Goal: Task Accomplishment & Management: Use online tool/utility

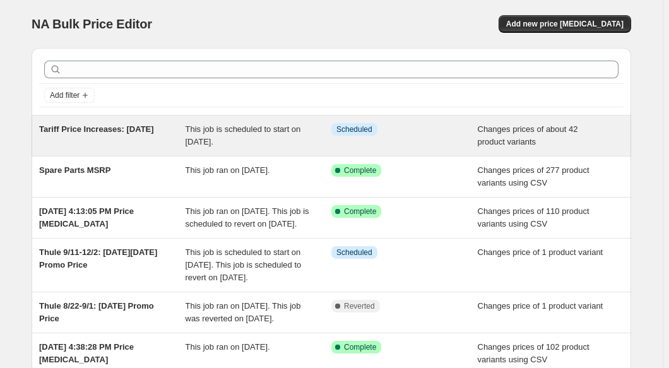
click at [135, 133] on span "Tariff Price Increases: [DATE]" at bounding box center [96, 128] width 115 height 9
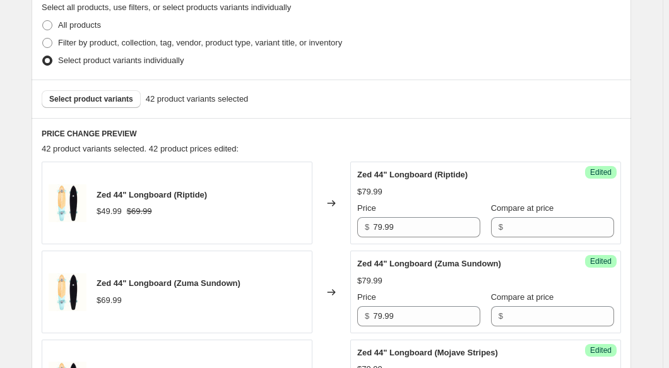
scroll to position [401, 0]
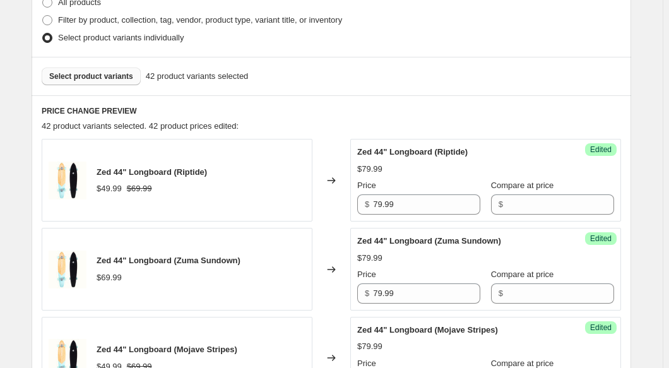
click at [110, 73] on span "Select product variants" at bounding box center [91, 76] width 84 height 10
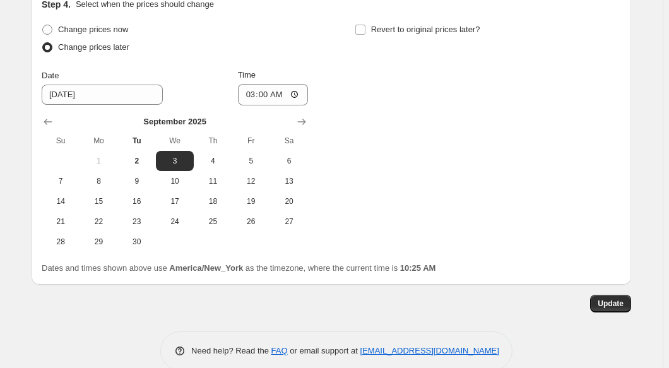
scroll to position [2305, 0]
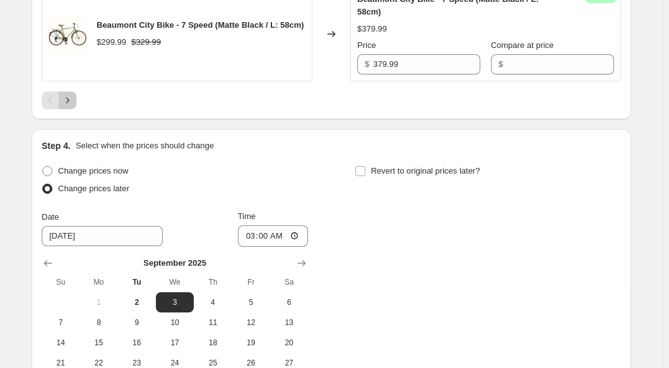
click at [76, 107] on button "Next" at bounding box center [68, 101] width 18 height 18
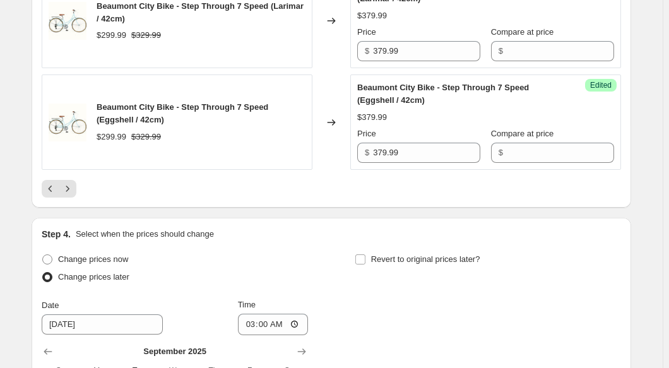
click at [68, 195] on icon "Next" at bounding box center [67, 188] width 13 height 13
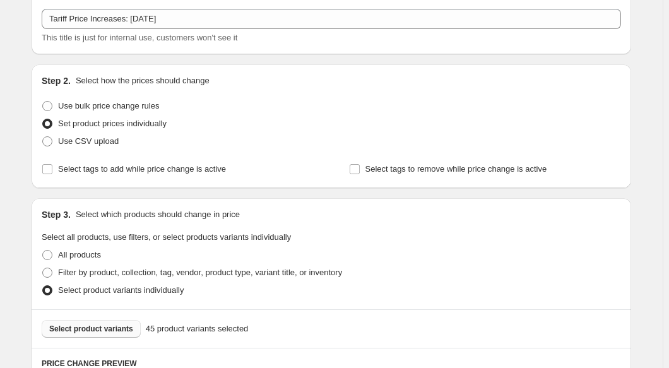
scroll to position [191, 0]
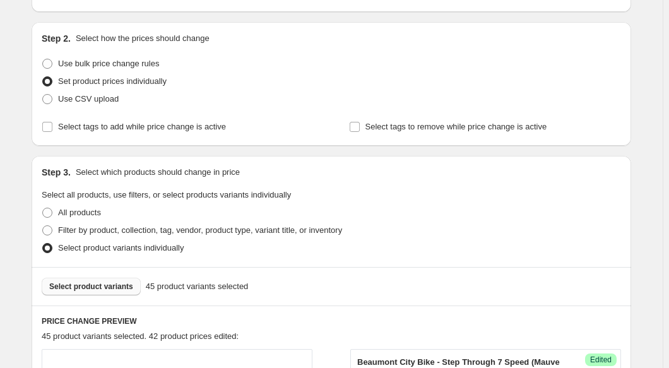
click at [88, 289] on span "Select product variants" at bounding box center [91, 286] width 84 height 10
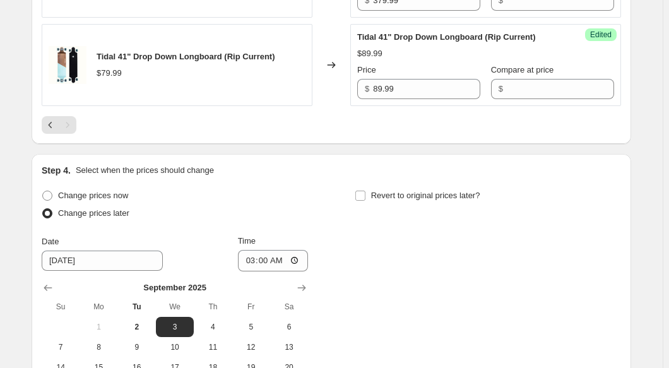
scroll to position [880, 0]
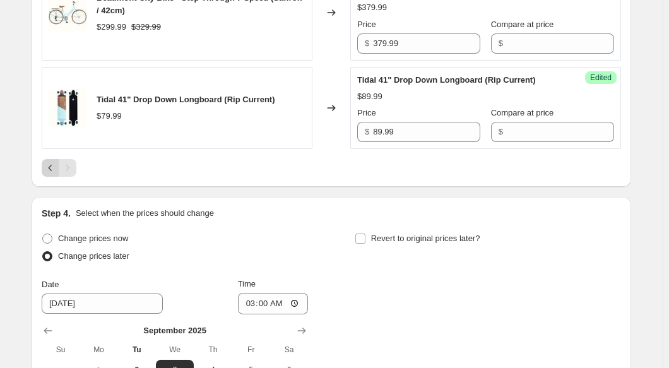
click at [47, 170] on icon "Previous" at bounding box center [50, 168] width 13 height 13
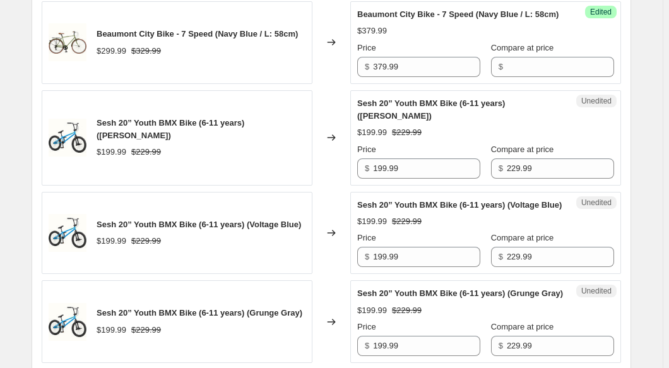
scroll to position [650, 0]
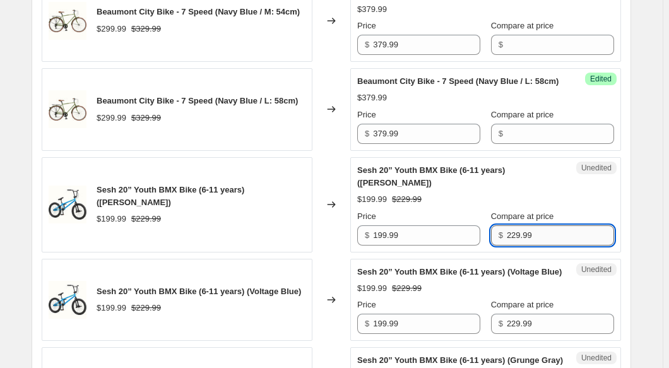
click at [541, 245] on input "229.99" at bounding box center [560, 235] width 107 height 20
click at [540, 245] on input "229.99" at bounding box center [560, 235] width 107 height 20
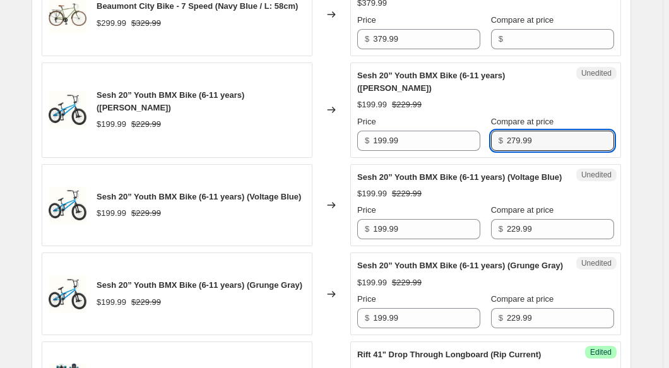
scroll to position [765, 0]
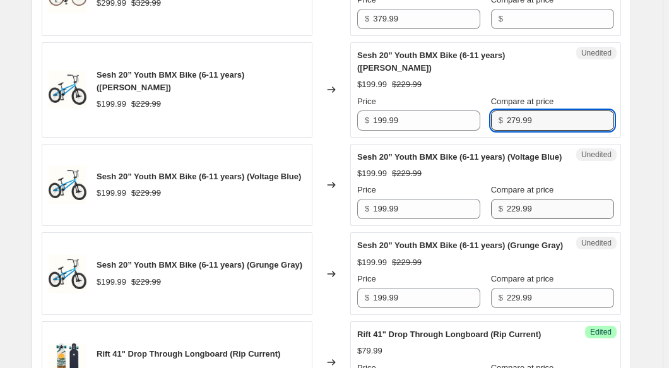
type input "279.99"
click at [559, 219] on input "229.99" at bounding box center [560, 209] width 107 height 20
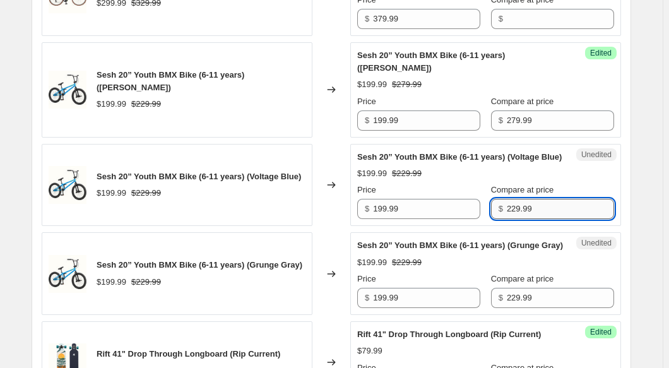
click at [559, 219] on input "229.99" at bounding box center [560, 209] width 107 height 20
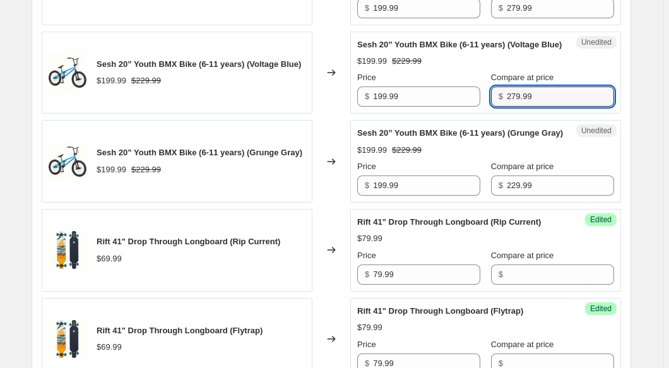
scroll to position [880, 0]
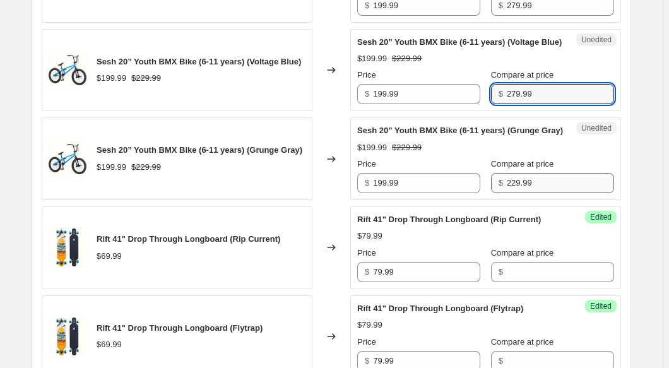
type input "279.99"
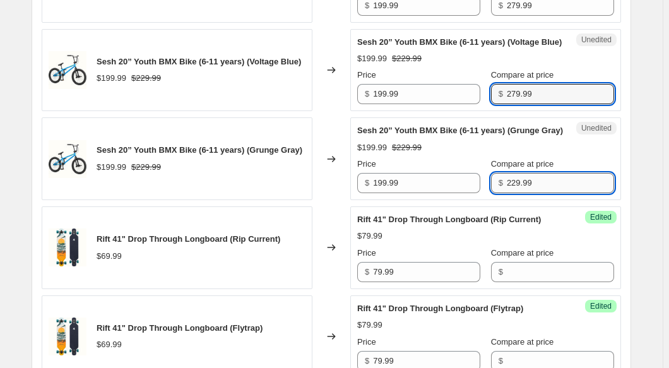
click at [548, 193] on input "229.99" at bounding box center [560, 183] width 107 height 20
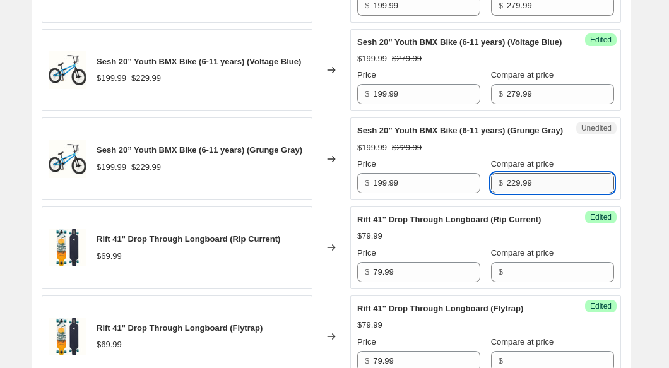
click at [548, 193] on input "229.99" at bounding box center [560, 183] width 107 height 20
type input "279.99"
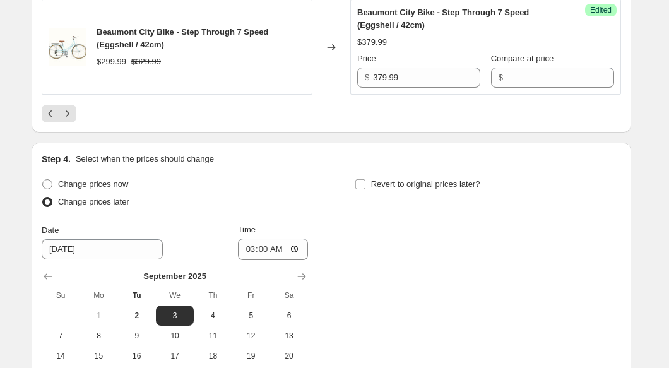
scroll to position [2616, 0]
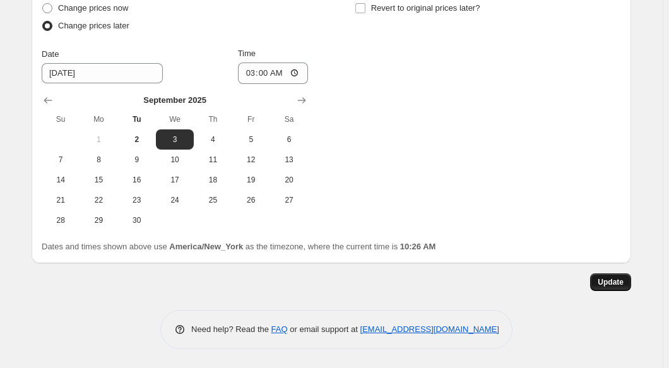
click at [618, 283] on span "Update" at bounding box center [611, 282] width 26 height 10
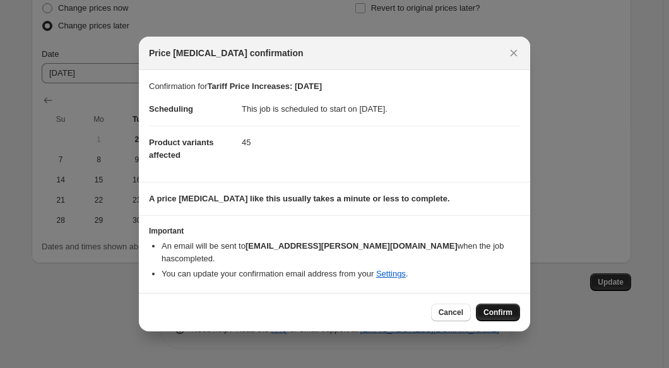
click at [497, 307] on span "Confirm" at bounding box center [497, 312] width 29 height 10
